Goal: Task Accomplishment & Management: Manage account settings

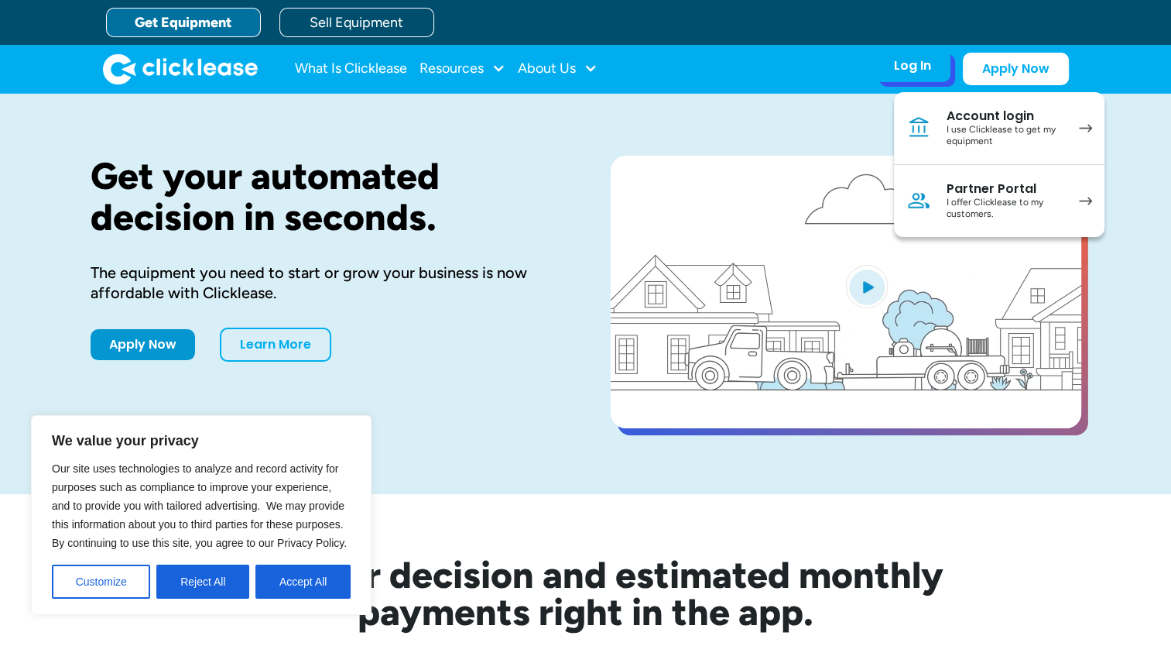
click at [999, 197] on div "I offer Clicklease to my customers." at bounding box center [1005, 209] width 117 height 24
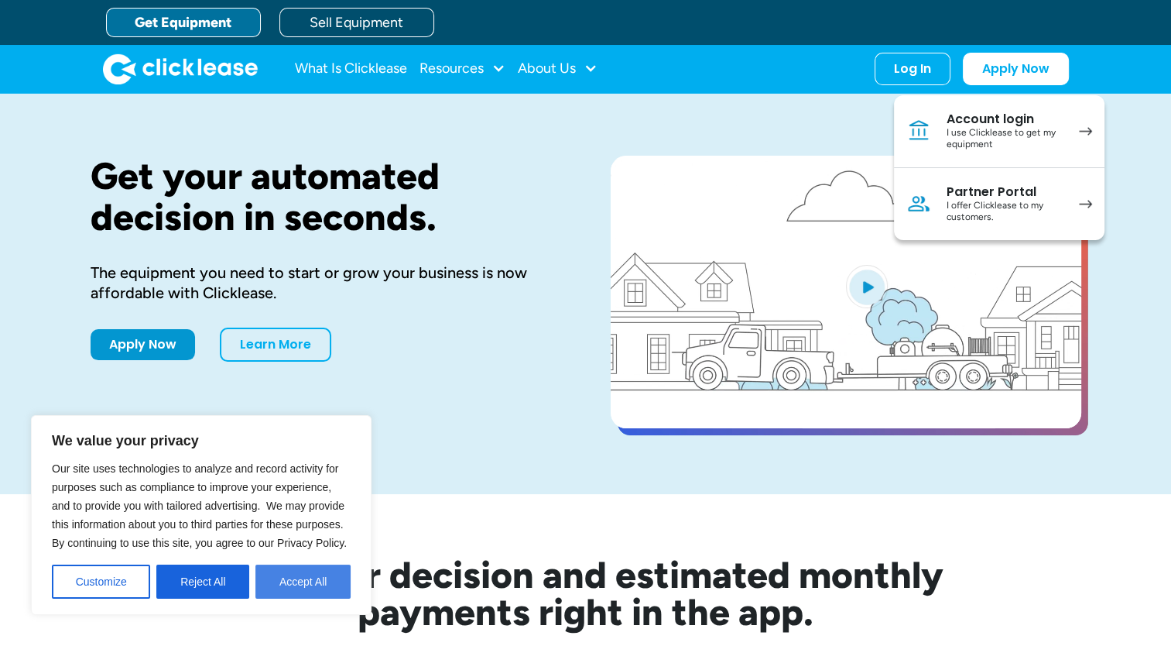
click at [295, 590] on button "Accept All" at bounding box center [303, 581] width 95 height 34
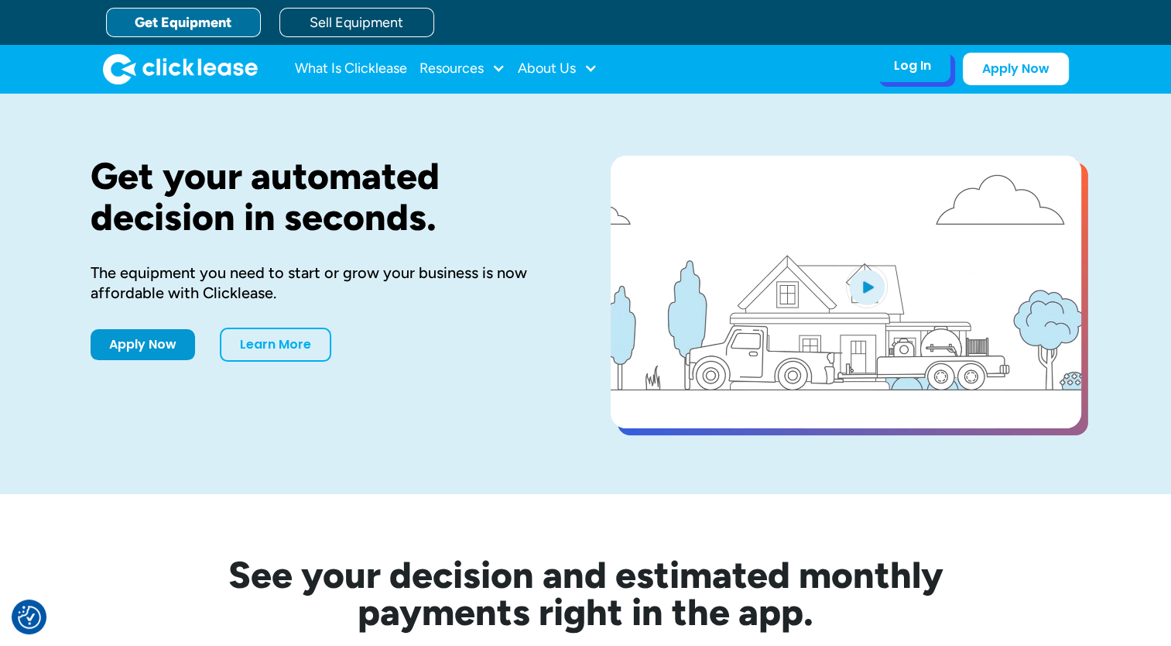
click at [901, 69] on div "Log In" at bounding box center [912, 65] width 37 height 15
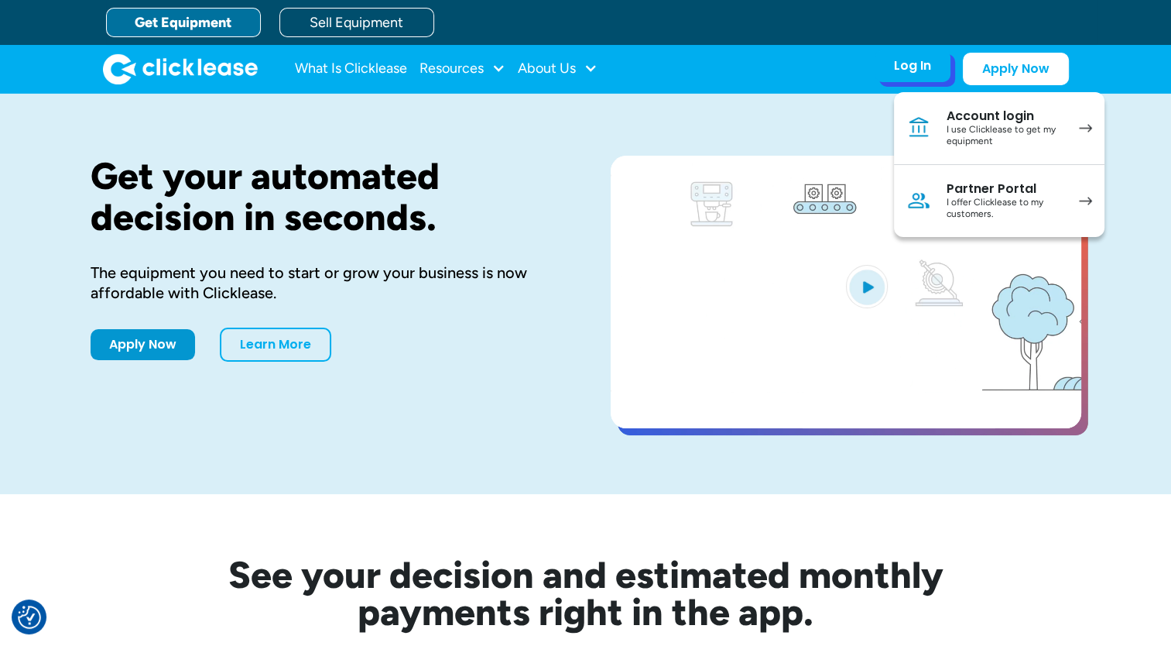
click at [974, 201] on div "I offer Clicklease to my customers." at bounding box center [1005, 209] width 117 height 24
